Goal: Information Seeking & Learning: Learn about a topic

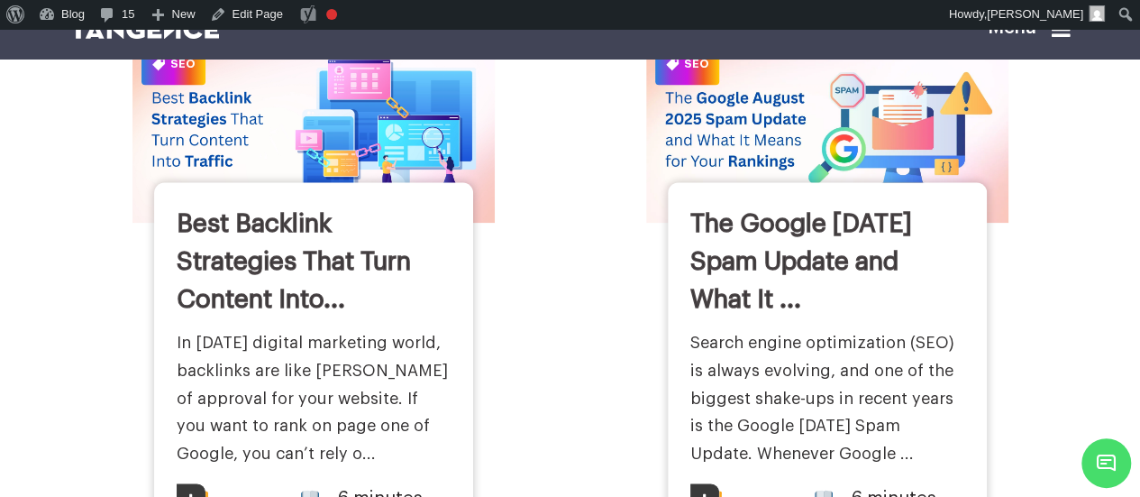
scroll to position [905, 0]
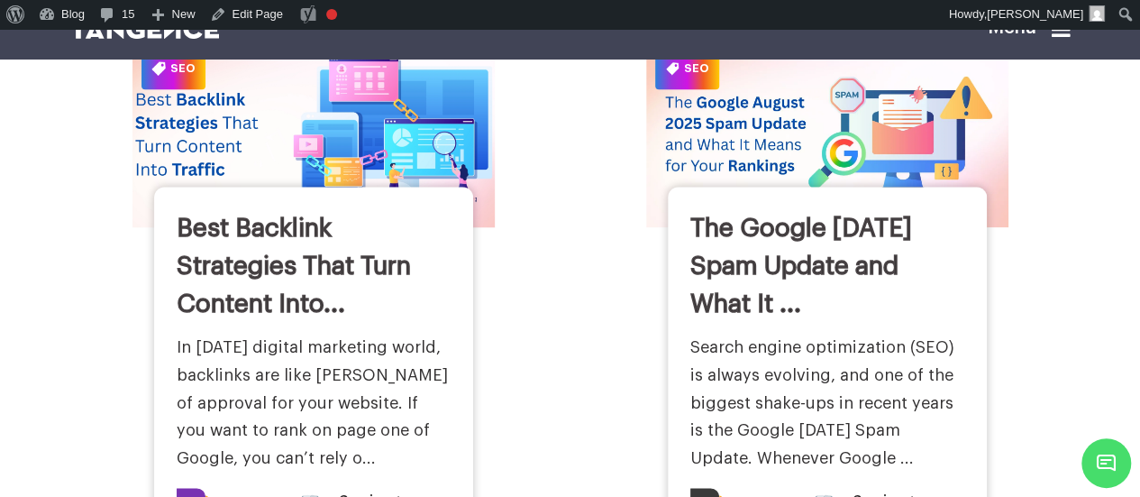
click at [380, 113] on img at bounding box center [313, 133] width 398 height 207
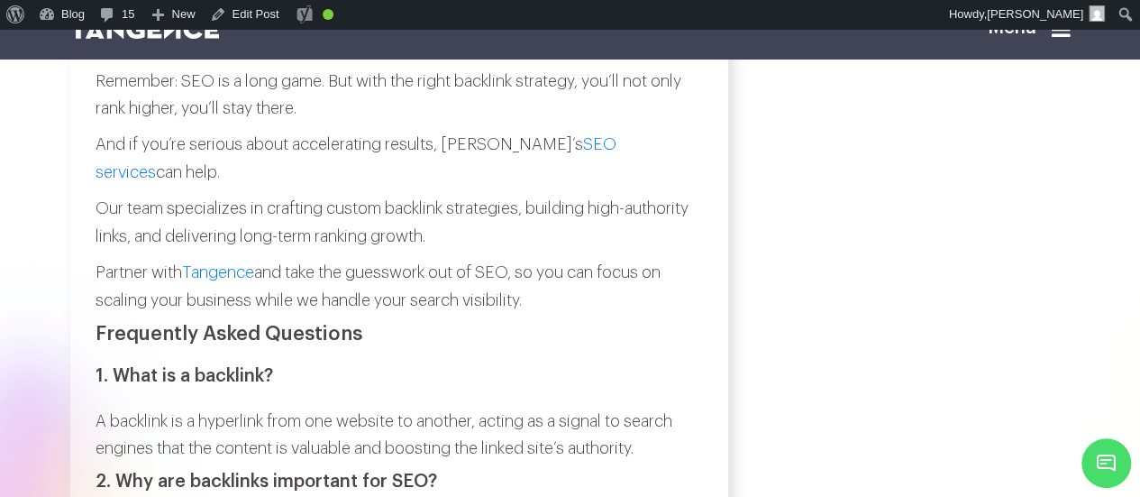
scroll to position [5429, 0]
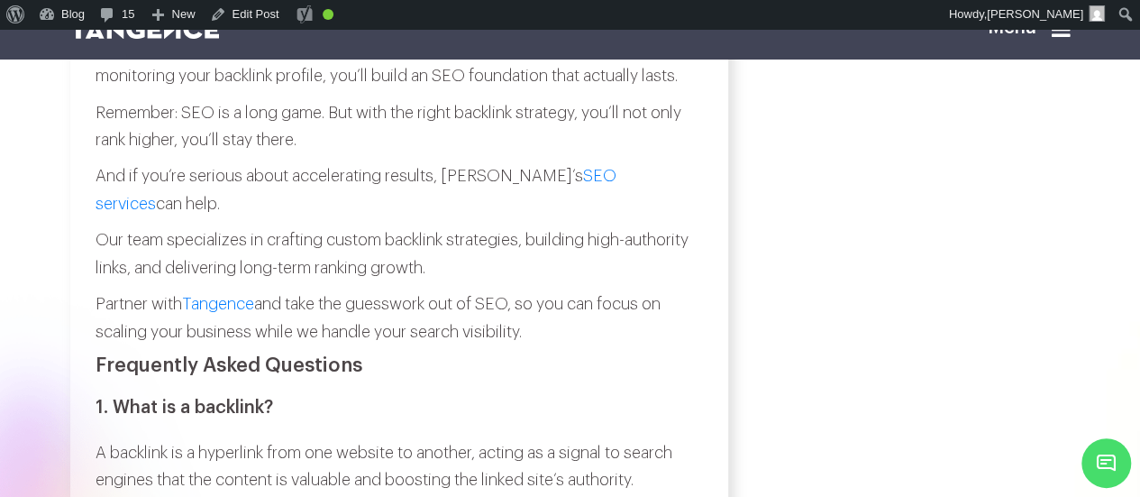
drag, startPoint x: 97, startPoint y: 294, endPoint x: 562, endPoint y: 421, distance: 482.1
copy div "And if you’re serious about accelerating results, Tangence’s SEO services can h…"
click at [676, 376] on h2 "Frequently Asked Questions" at bounding box center [399, 365] width 607 height 22
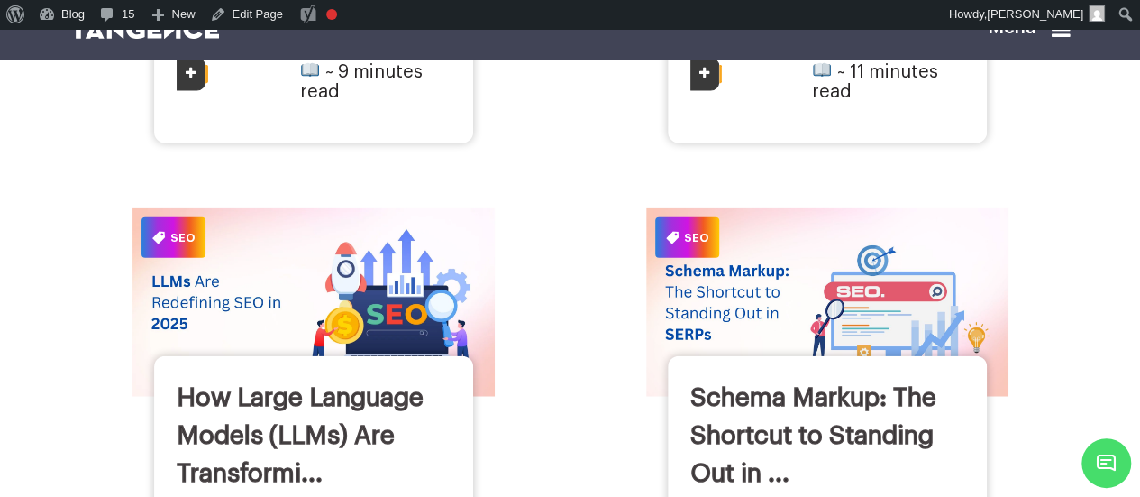
scroll to position [1936, 0]
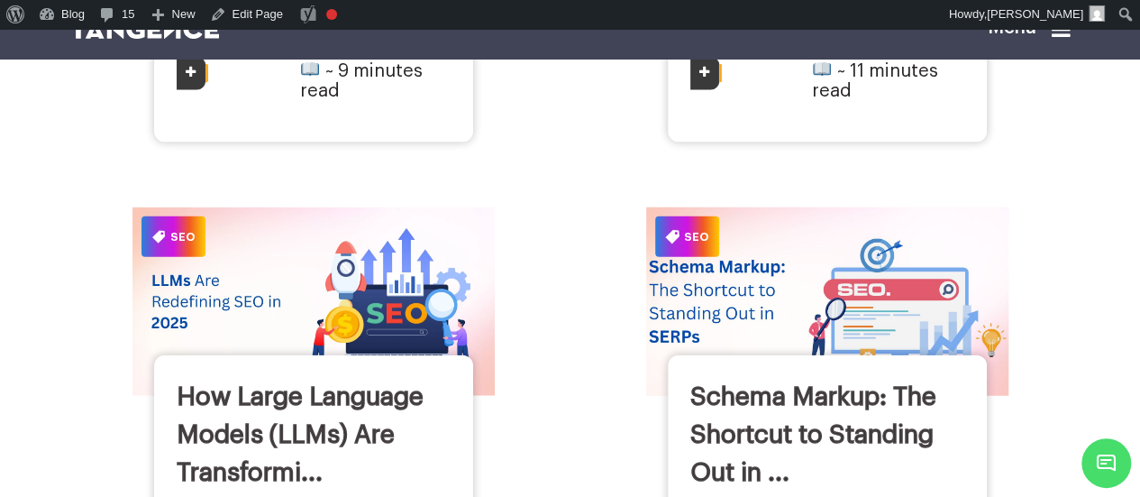
drag, startPoint x: 0, startPoint y: 0, endPoint x: 858, endPoint y: 237, distance: 890.2
click at [858, 237] on img at bounding box center [826, 301] width 398 height 207
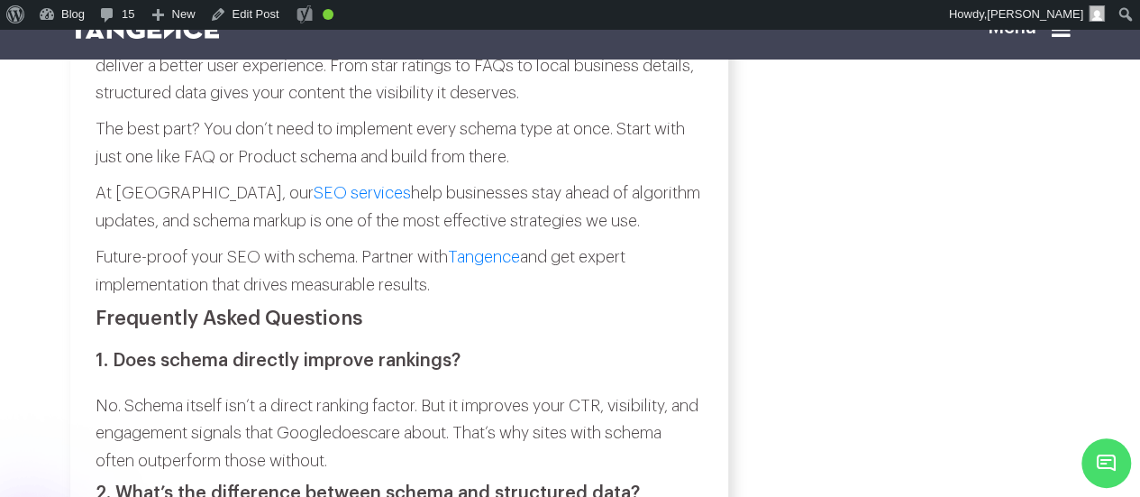
scroll to position [7767, 0]
drag, startPoint x: 89, startPoint y: 349, endPoint x: 496, endPoint y: 438, distance: 416.2
copy div "At [GEOGRAPHIC_DATA], our SEO services help businesses stay ahead of algorithm …"
click at [185, 38] on img at bounding box center [145, 29] width 150 height 20
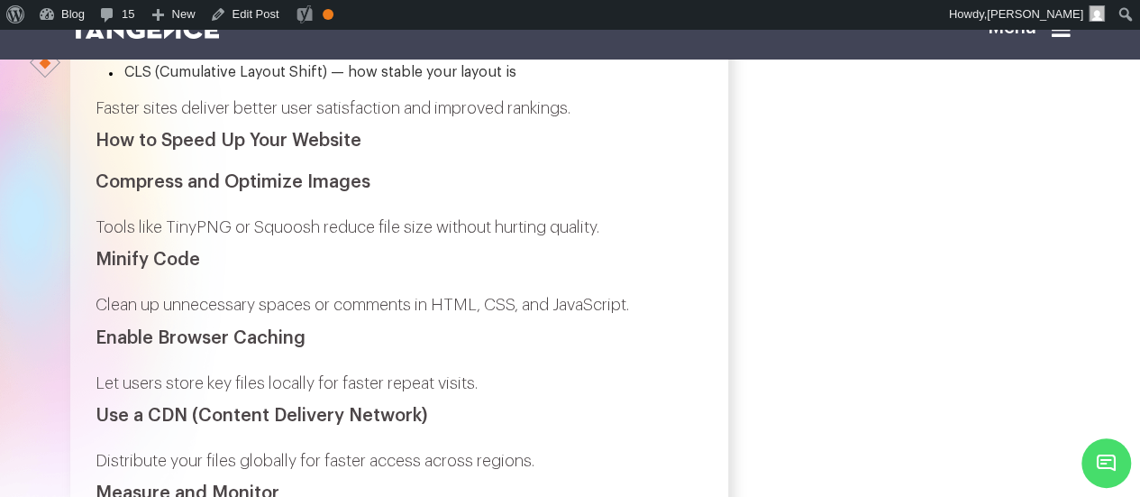
click at [1071, 32] on icon at bounding box center [1061, 29] width 19 height 22
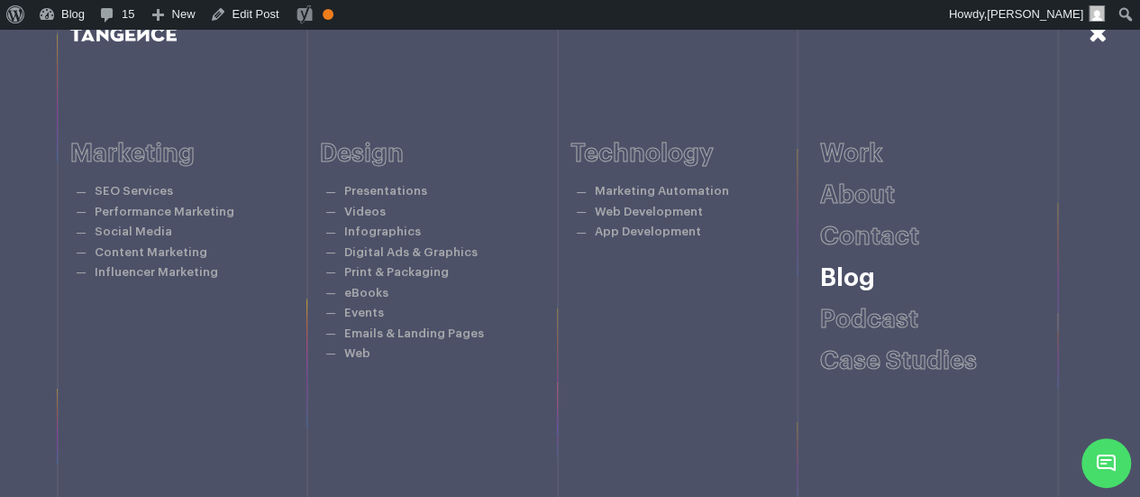
click at [851, 287] on link "Blog" at bounding box center [847, 277] width 55 height 25
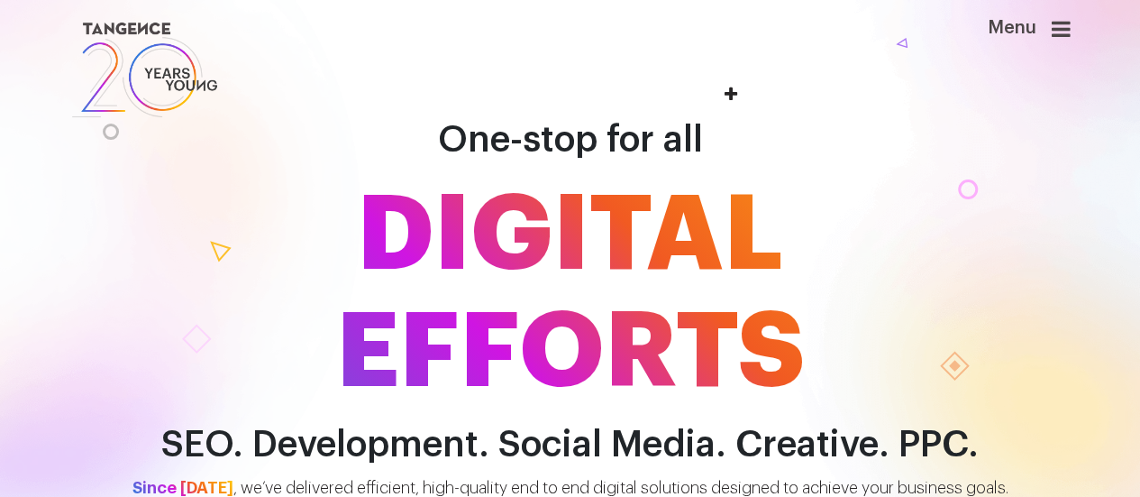
click at [1060, 27] on icon at bounding box center [1061, 29] width 19 height 22
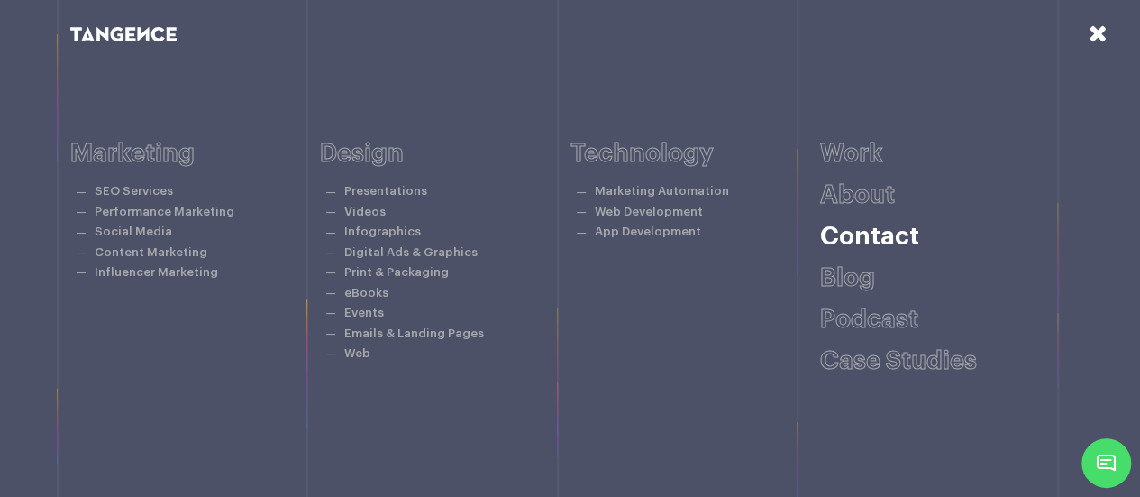
click at [845, 233] on link "Contact" at bounding box center [869, 236] width 99 height 25
click at [147, 187] on link "SEO Services" at bounding box center [134, 191] width 78 height 12
click at [1096, 38] on icon at bounding box center [1098, 33] width 19 height 23
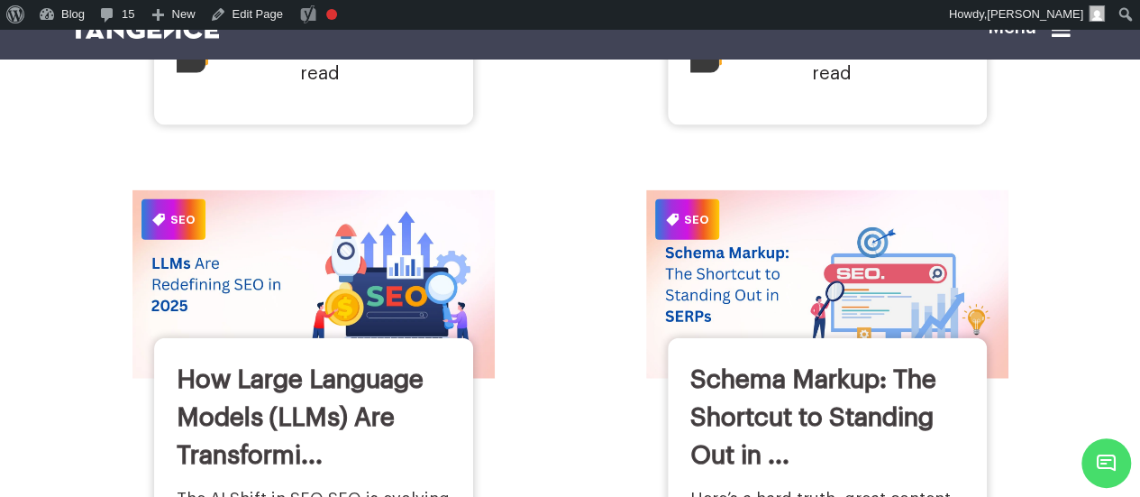
scroll to position [1954, 0]
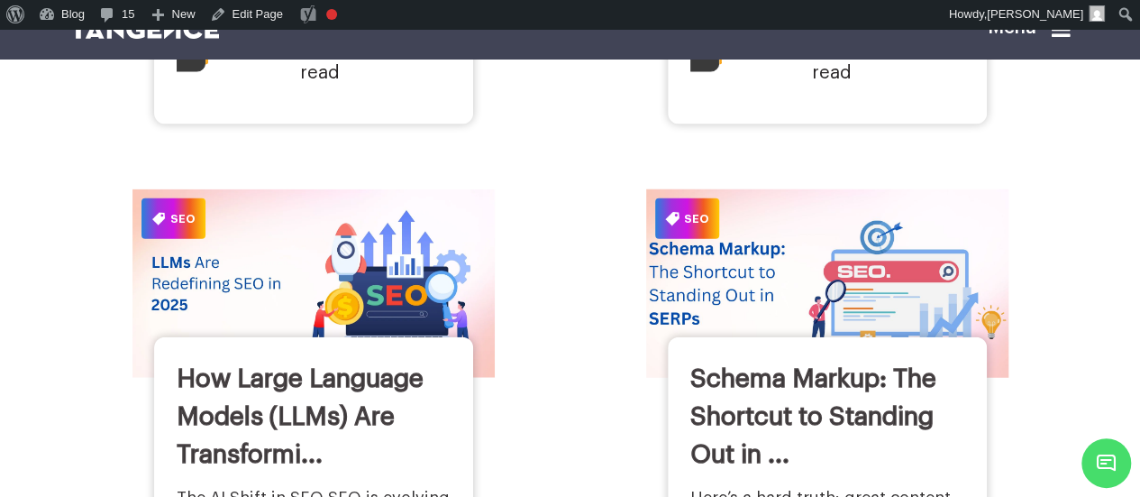
click at [714, 250] on img at bounding box center [826, 283] width 398 height 207
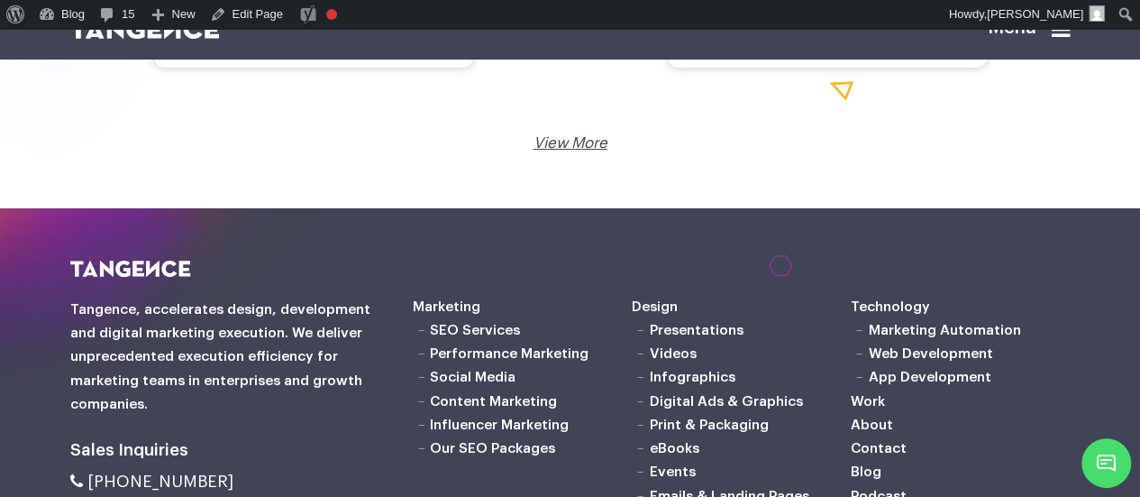
scroll to position [3211, 0]
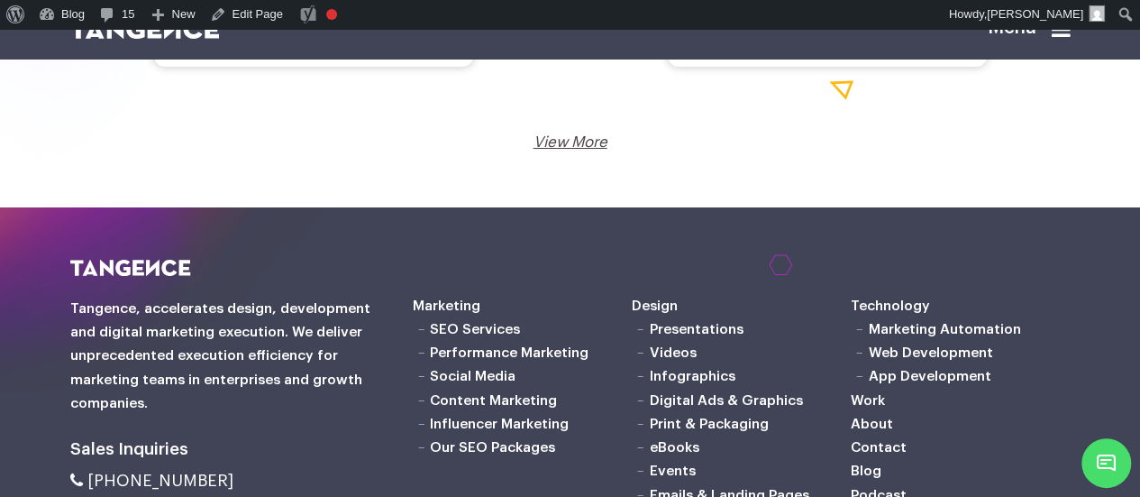
click at [579, 150] on link "View More" at bounding box center [571, 141] width 74 height 15
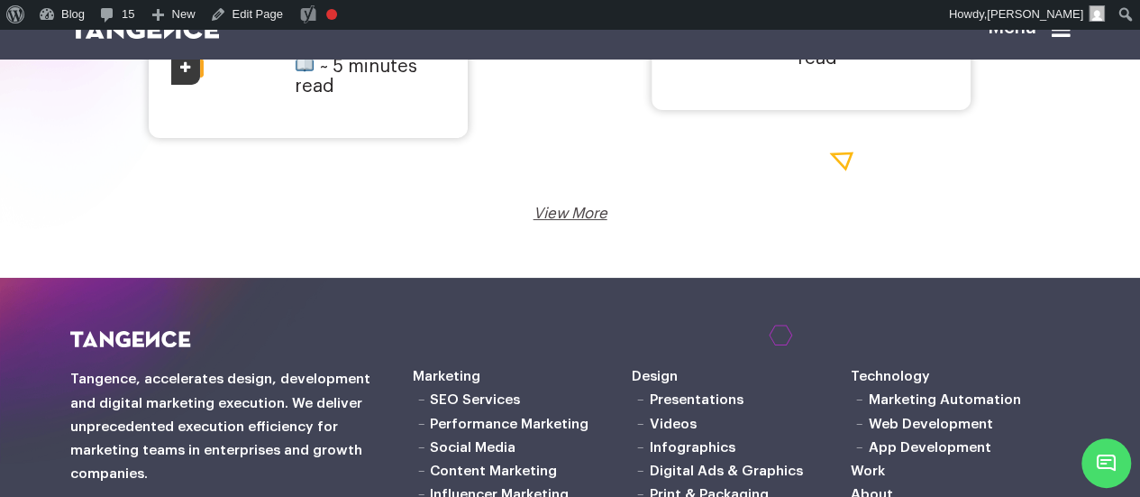
scroll to position [3406, 0]
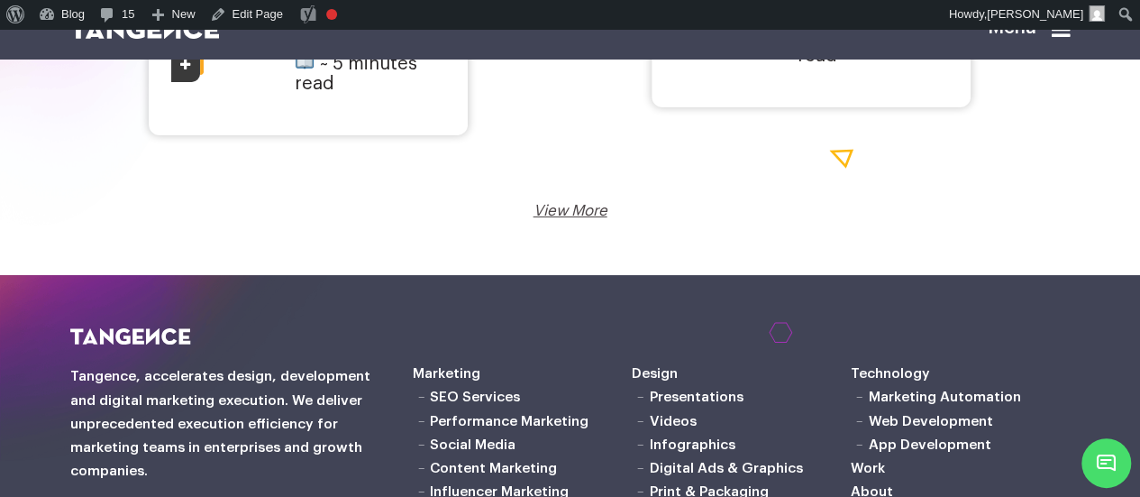
click at [557, 203] on link "View More" at bounding box center [571, 210] width 74 height 15
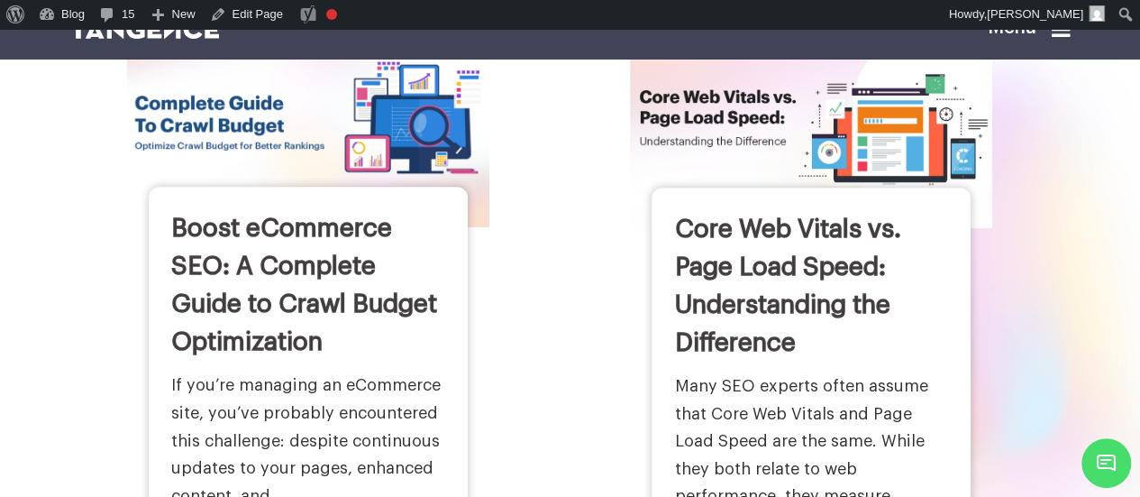
scroll to position [242, 0]
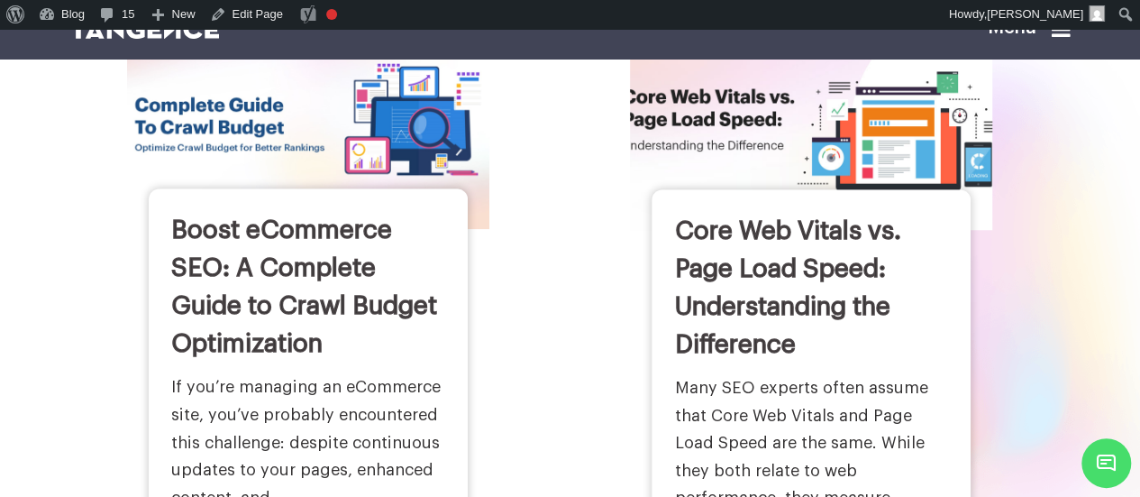
click at [678, 157] on img at bounding box center [811, 120] width 398 height 242
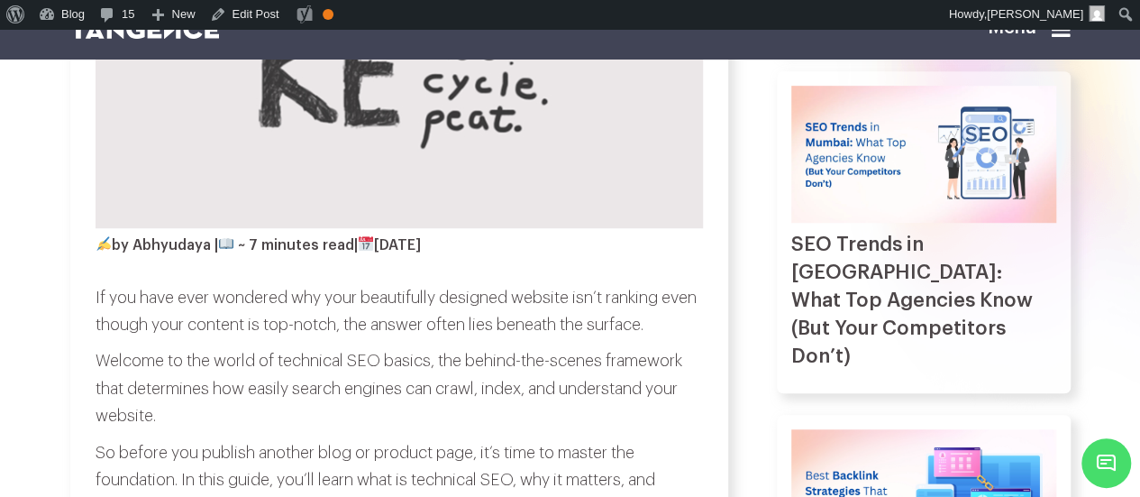
scroll to position [498, 0]
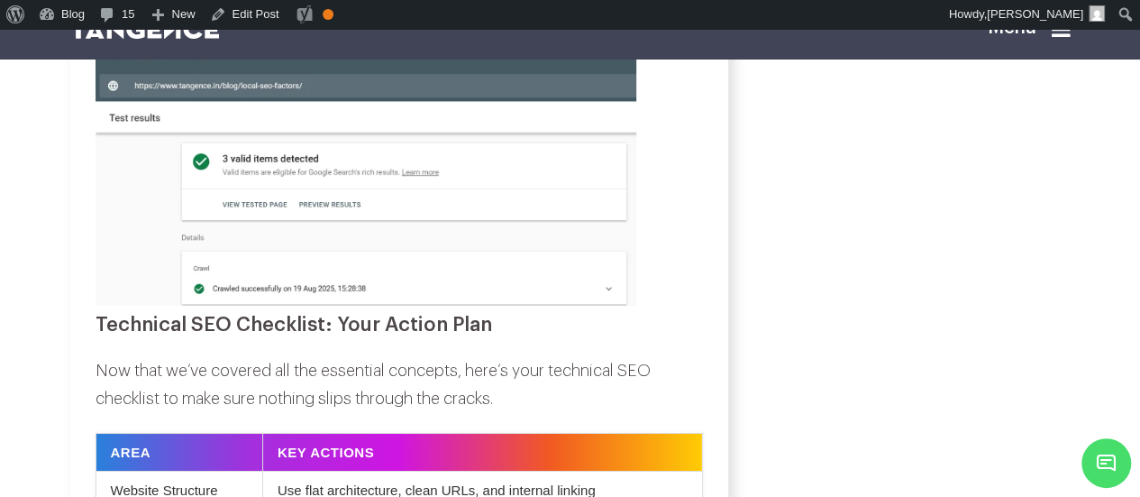
scroll to position [6440, 0]
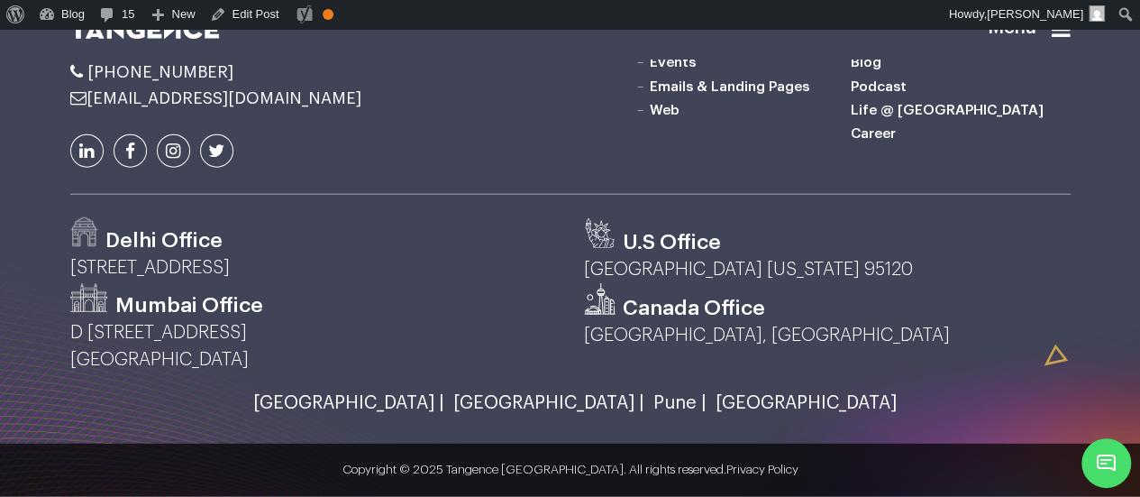
scroll to position [9167, 0]
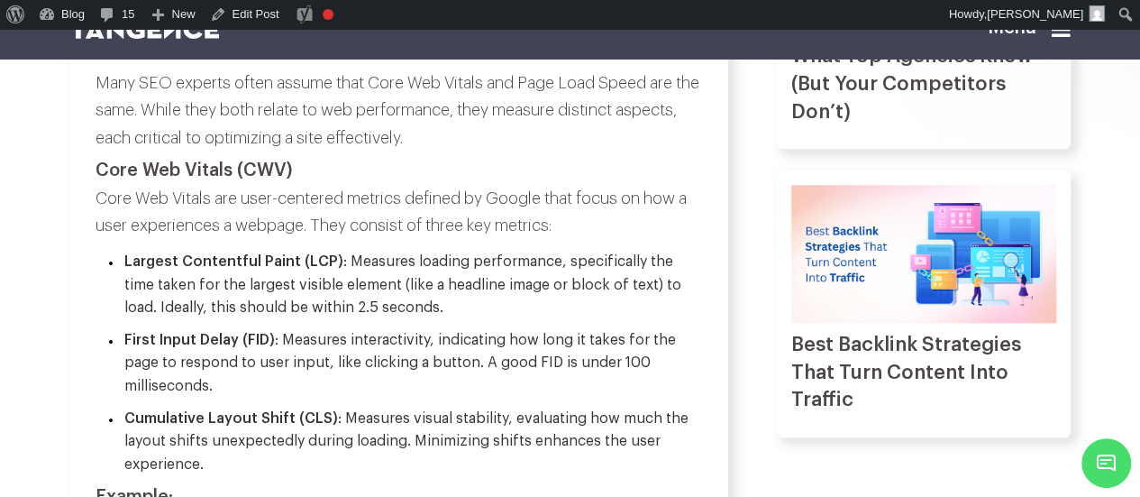
scroll to position [735, 0]
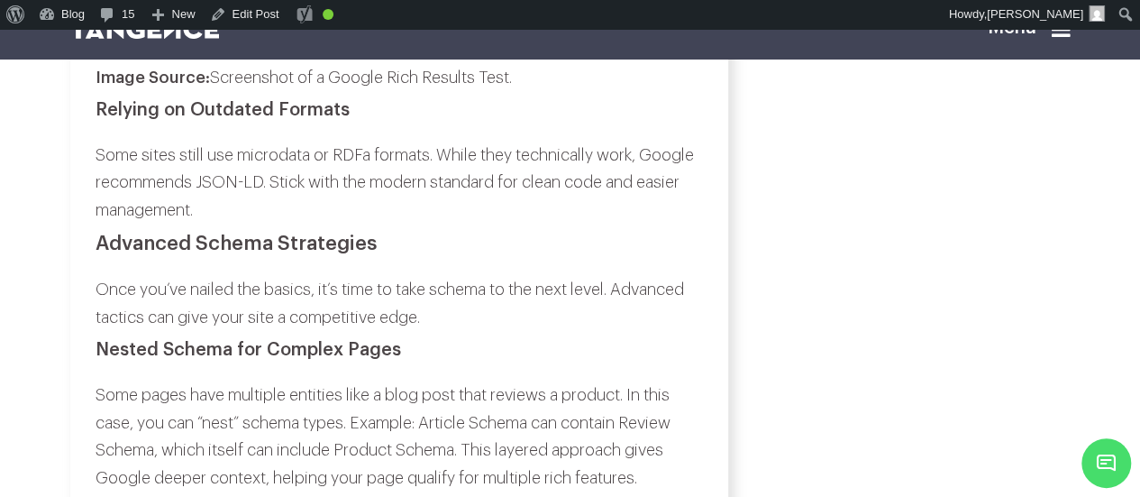
scroll to position [6714, 0]
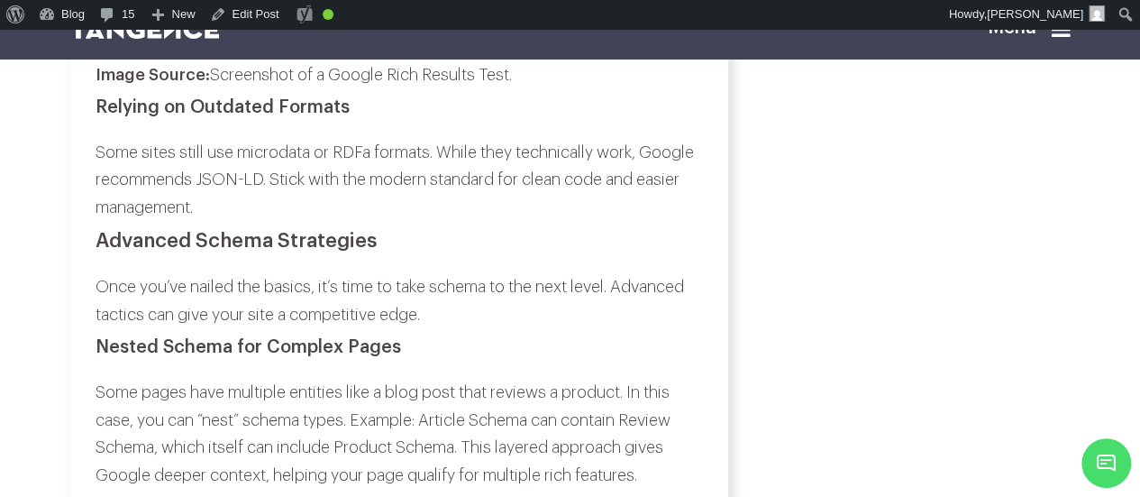
click at [510, 89] on p "Image Source: Screenshot of a Google Rich Results Test." at bounding box center [399, 75] width 607 height 28
copy p "Image Source: Screenshot of a Google Rich Results Test."
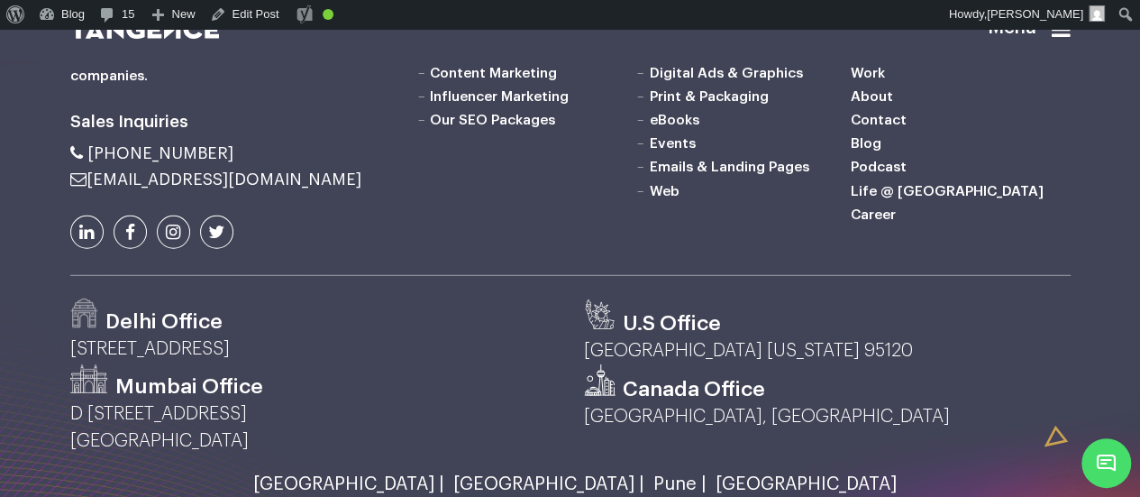
scroll to position [9265, 0]
